Goal: Find specific page/section: Find specific page/section

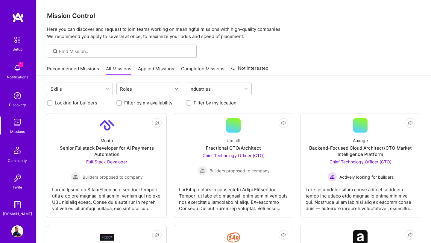
click at [63, 71] on link "Recommended Missions" at bounding box center [73, 71] width 52 height 10
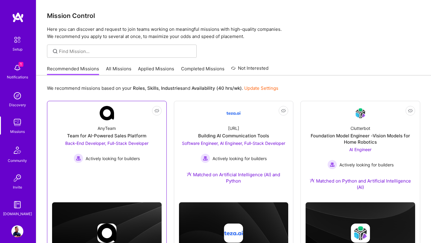
scroll to position [40, 0]
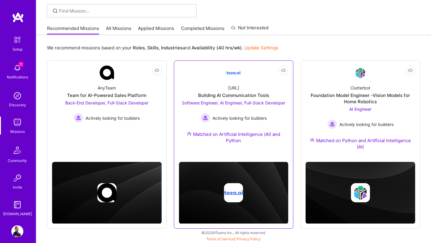
click at [221, 90] on div "[URL] Building AI Communication Tools Software Engineer, AI Engineer, Full-Stac…" at bounding box center [234, 115] width 110 height 71
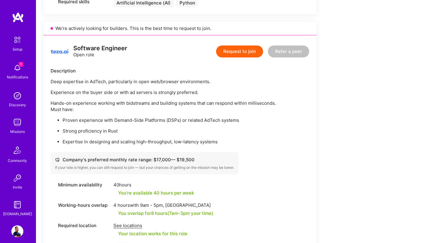
scroll to position [291, 0]
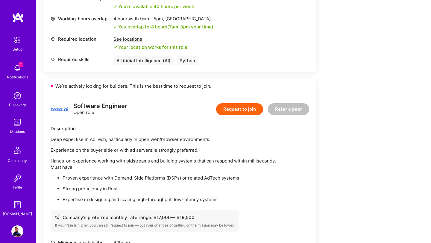
click at [17, 70] on img at bounding box center [17, 68] width 12 height 12
click at [18, 229] on img at bounding box center [17, 232] width 12 height 12
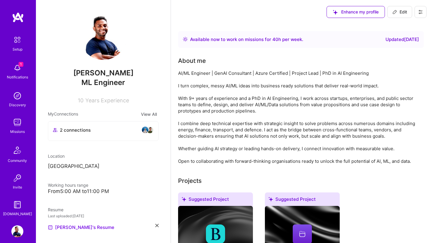
click at [18, 67] on img at bounding box center [17, 68] width 12 height 12
